Goal: Transaction & Acquisition: Purchase product/service

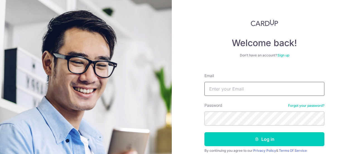
click at [240, 87] on input "Email" at bounding box center [264, 89] width 120 height 14
type input "[EMAIL_ADDRESS][DOMAIN_NAME]"
click at [204, 132] on button "Log in" at bounding box center [264, 139] width 120 height 14
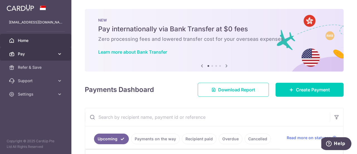
click at [50, 52] on span "Pay" at bounding box center [36, 54] width 37 height 6
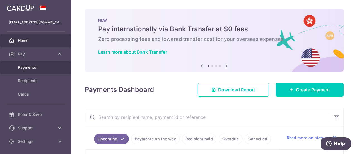
click at [33, 68] on span "Payments" at bounding box center [36, 67] width 37 height 6
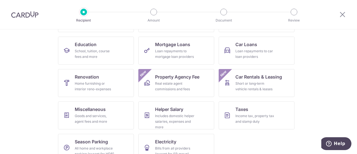
scroll to position [28, 0]
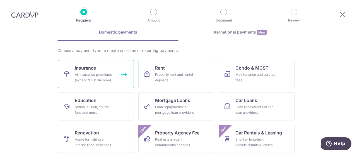
click at [106, 76] on div "All insurance premiums (except NTUC Income)" at bounding box center [95, 77] width 40 height 11
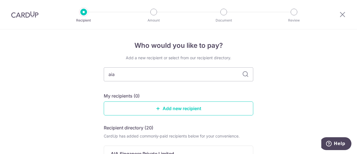
type input "aia"
click at [243, 73] on icon at bounding box center [245, 74] width 7 height 7
click at [234, 73] on input "aia" at bounding box center [178, 74] width 149 height 14
type input "a"
click at [232, 75] on input "text" at bounding box center [178, 74] width 149 height 14
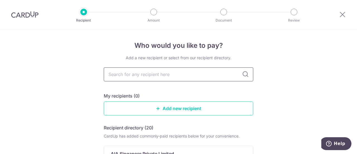
click at [232, 75] on input "text" at bounding box center [178, 74] width 149 height 14
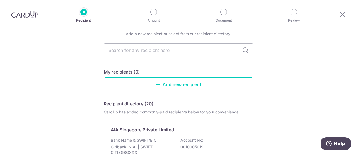
scroll to position [56, 0]
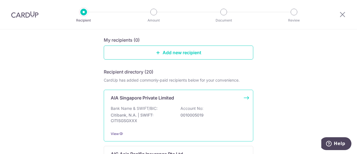
click at [128, 122] on p "Citibank, N.A. | SWIFT: CITISGSGXXX" at bounding box center [142, 117] width 62 height 11
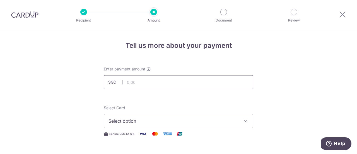
click at [174, 83] on input "text" at bounding box center [178, 82] width 149 height 14
click at [155, 119] on span "Select option" at bounding box center [173, 120] width 130 height 7
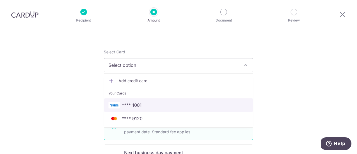
click at [173, 103] on span "**** 1001" at bounding box center [178, 104] width 140 height 7
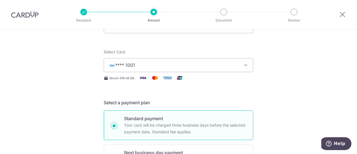
scroll to position [0, 0]
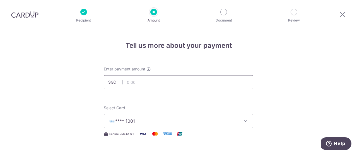
click at [179, 85] on input "text" at bounding box center [178, 82] width 149 height 14
click at [250, 84] on input "6000" at bounding box center [178, 82] width 149 height 14
type input "6,000.00"
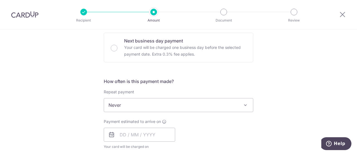
scroll to position [195, 0]
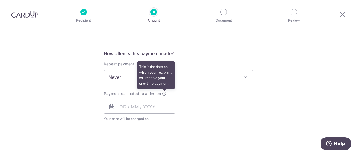
click at [165, 91] on icon at bounding box center [164, 93] width 4 height 4
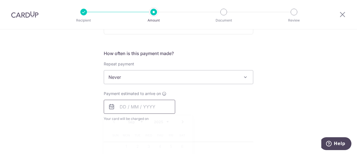
click at [157, 106] on input "text" at bounding box center [139, 106] width 71 height 14
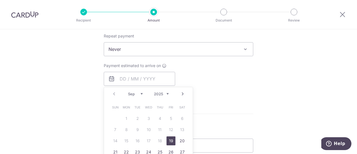
click at [168, 138] on link "19" at bounding box center [170, 140] width 9 height 9
type input "19/09/2025"
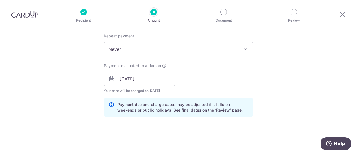
click at [265, 92] on div "Tell us more about your payment Enter payment amount SGD 6,000.00 6000.00 Selec…" at bounding box center [178, 69] width 357 height 527
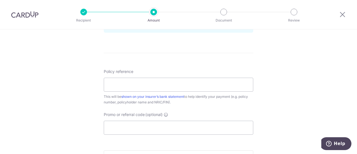
scroll to position [362, 0]
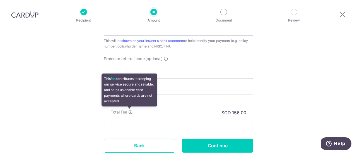
click at [128, 111] on icon at bounding box center [130, 111] width 4 height 4
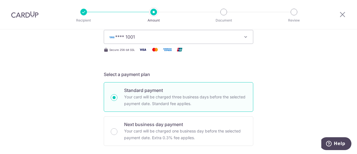
scroll to position [84, 0]
click at [201, 38] on span "**** 1001" at bounding box center [173, 37] width 130 height 7
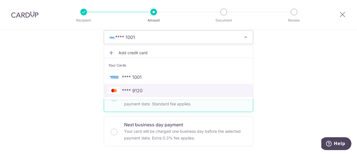
click at [135, 91] on span "**** 9120" at bounding box center [132, 90] width 21 height 7
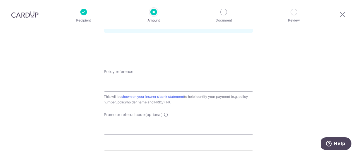
scroll to position [390, 0]
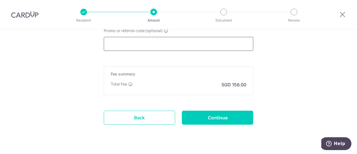
click at [156, 43] on input "Promo or referral code (optional)" at bounding box center [178, 44] width 149 height 14
paste input "OFF225"
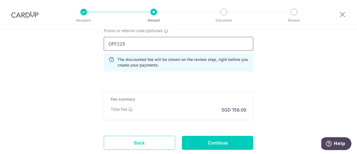
type input "OFF225"
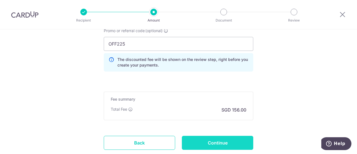
click at [212, 142] on input "Continue" at bounding box center [217, 142] width 71 height 14
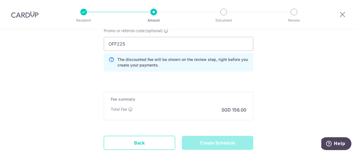
type input "Create Schedule"
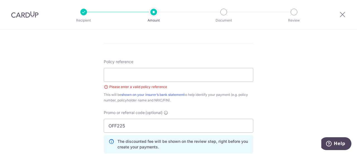
scroll to position [267, 0]
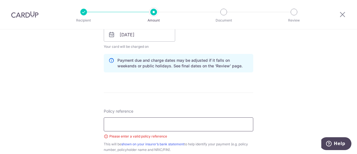
click at [145, 125] on input "Policy reference" at bounding box center [178, 124] width 149 height 14
type input "U126677731"
click at [240, 95] on form "Enter payment amount SGD 6,000.00 6000.00 Select Card **** 9120 Add credit card…" at bounding box center [178, 47] width 149 height 497
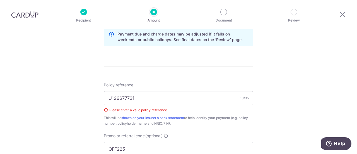
scroll to position [323, 0]
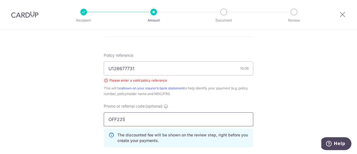
click at [186, 122] on input "OFF225" at bounding box center [178, 119] width 149 height 14
click at [165, 67] on input "U126677731" at bounding box center [178, 68] width 149 height 14
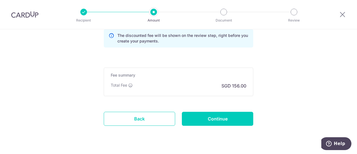
scroll to position [434, 0]
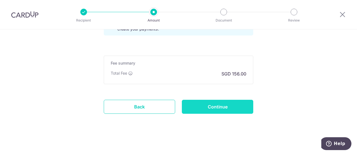
click at [218, 106] on input "Continue" at bounding box center [217, 106] width 71 height 14
type input "Create Schedule"
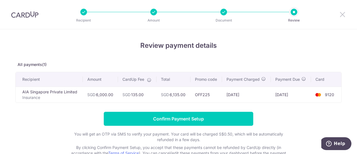
click at [342, 13] on icon at bounding box center [342, 14] width 7 height 7
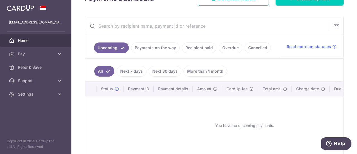
scroll to position [113, 0]
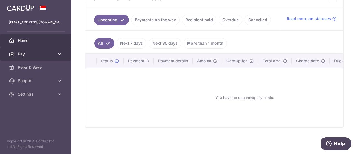
click at [45, 53] on span "Pay" at bounding box center [36, 54] width 37 height 6
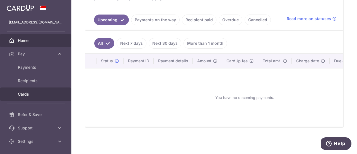
click at [27, 94] on span "Cards" at bounding box center [36, 94] width 37 height 6
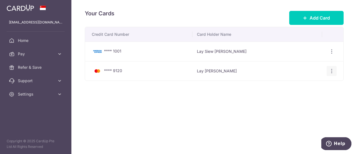
click at [334, 70] on icon "button" at bounding box center [331, 71] width 6 height 6
click at [305, 102] on span "Delete" at bounding box center [313, 99] width 38 height 7
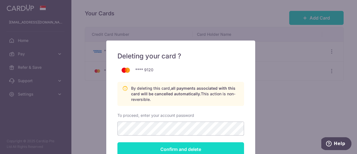
click at [166, 146] on input "Confirm and delete" at bounding box center [180, 149] width 126 height 14
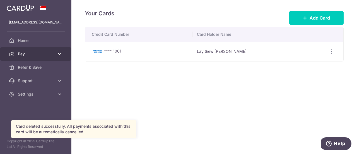
click at [39, 55] on span "Pay" at bounding box center [36, 54] width 37 height 6
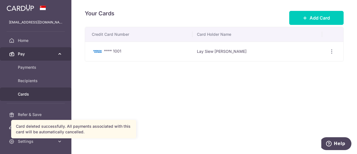
click at [39, 55] on span "Pay" at bounding box center [36, 54] width 37 height 6
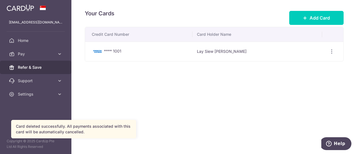
click at [53, 68] on span "Refer & Save" at bounding box center [36, 67] width 37 height 6
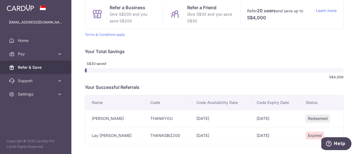
scroll to position [81, 0]
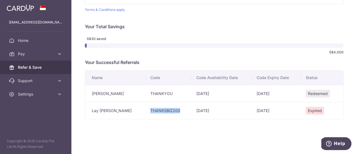
drag, startPoint x: 137, startPoint y: 110, endPoint x: 180, endPoint y: 109, distance: 43.2
click at [180, 109] on td "THANKSBIZ200" at bounding box center [169, 110] width 46 height 17
click at [193, 127] on div "× Invite your friends via email To Send Invitations Sample From CardUp Subject …" at bounding box center [213, 77] width 285 height 154
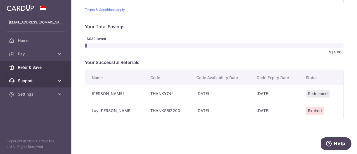
click at [31, 80] on span "Support" at bounding box center [36, 81] width 37 height 6
click at [31, 85] on link "Support" at bounding box center [35, 80] width 71 height 13
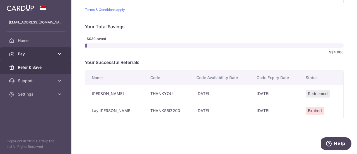
click at [40, 53] on span "Pay" at bounding box center [36, 54] width 37 height 6
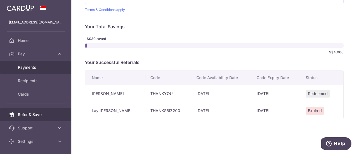
click at [33, 67] on span "Payments" at bounding box center [36, 67] width 37 height 6
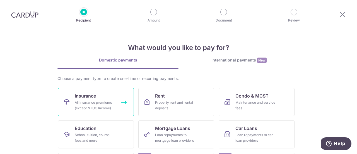
click at [84, 100] on div "All insurance premiums (except NTUC Income)" at bounding box center [95, 104] width 40 height 11
